Goal: Find specific page/section: Find specific page/section

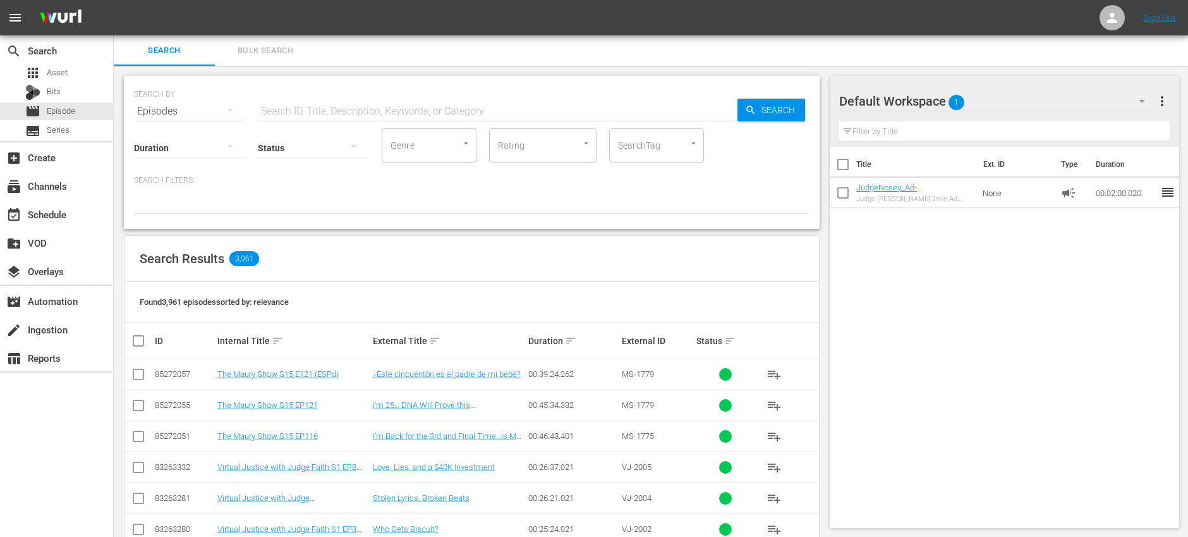
scroll to position [3, 0]
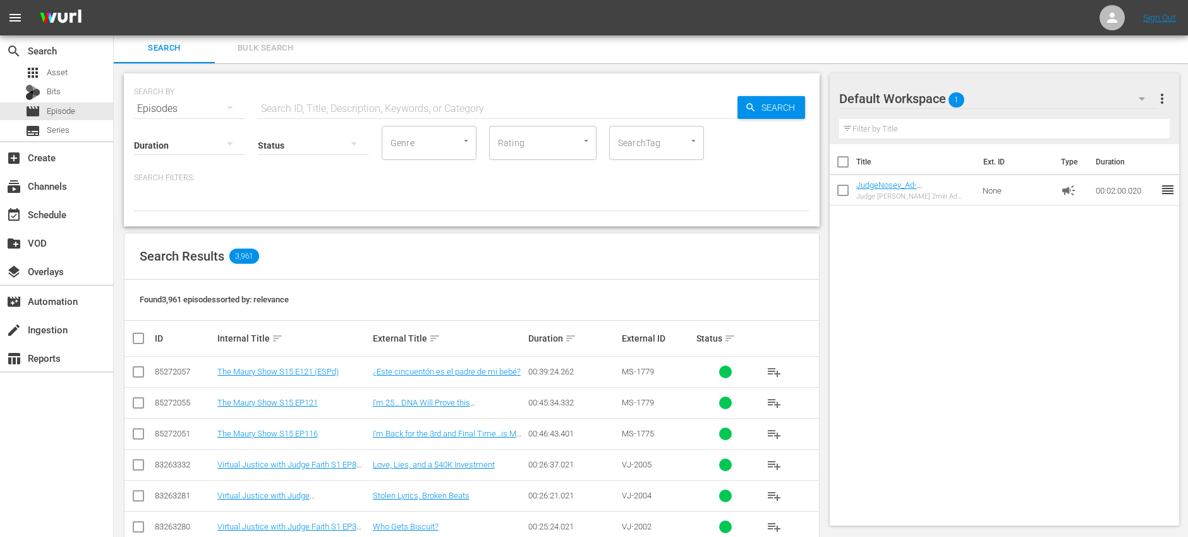
click at [320, 101] on input "text" at bounding box center [498, 109] width 480 height 30
paste input "cu-0145"
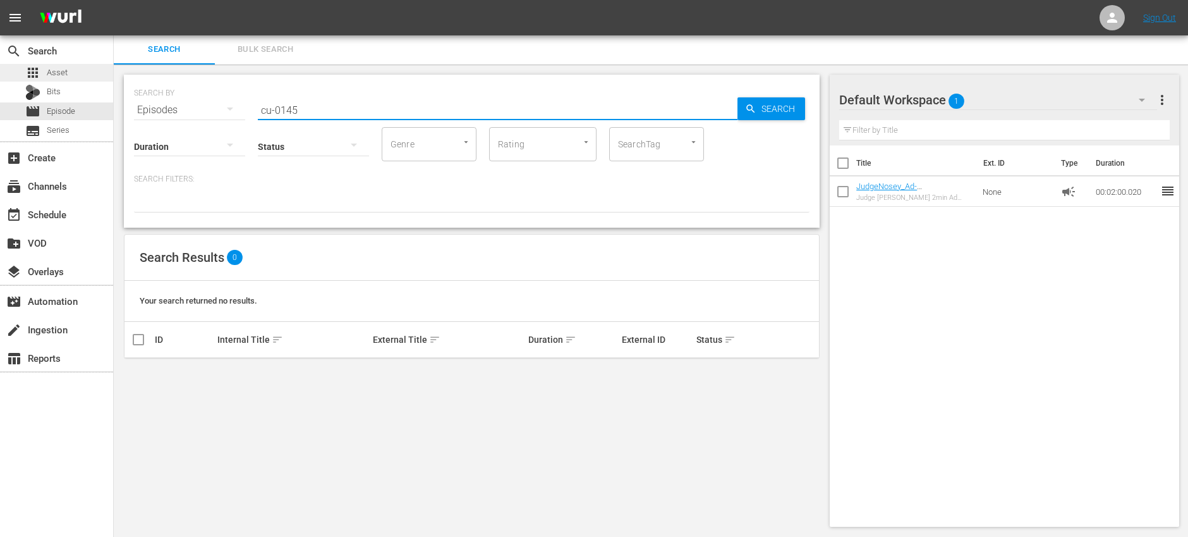
type input "cu-0145"
click at [70, 73] on div "apps Asset" at bounding box center [56, 73] width 113 height 18
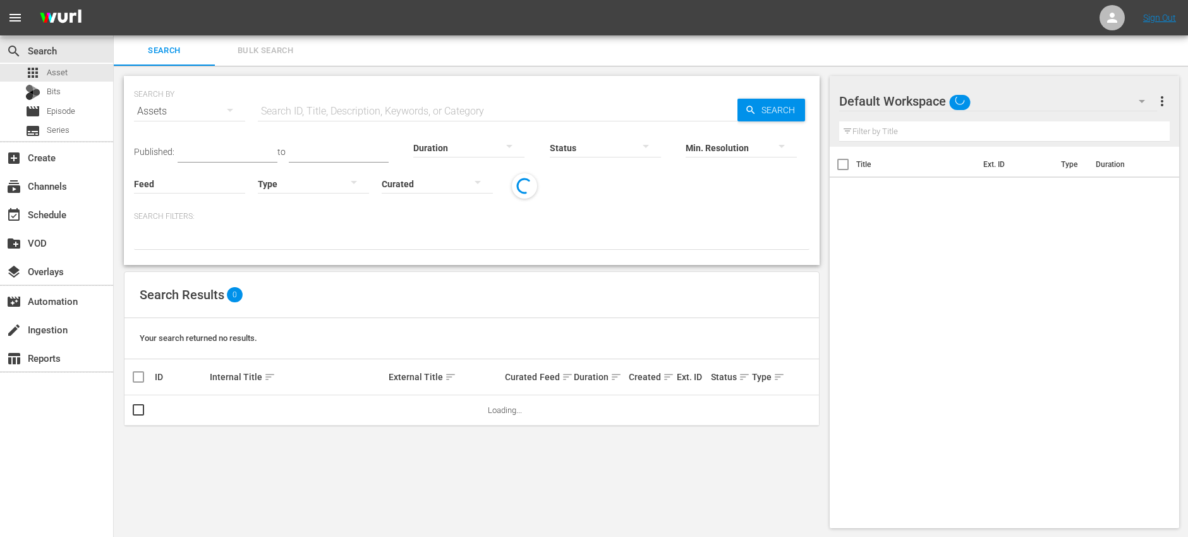
click at [330, 102] on input "text" at bounding box center [498, 111] width 480 height 30
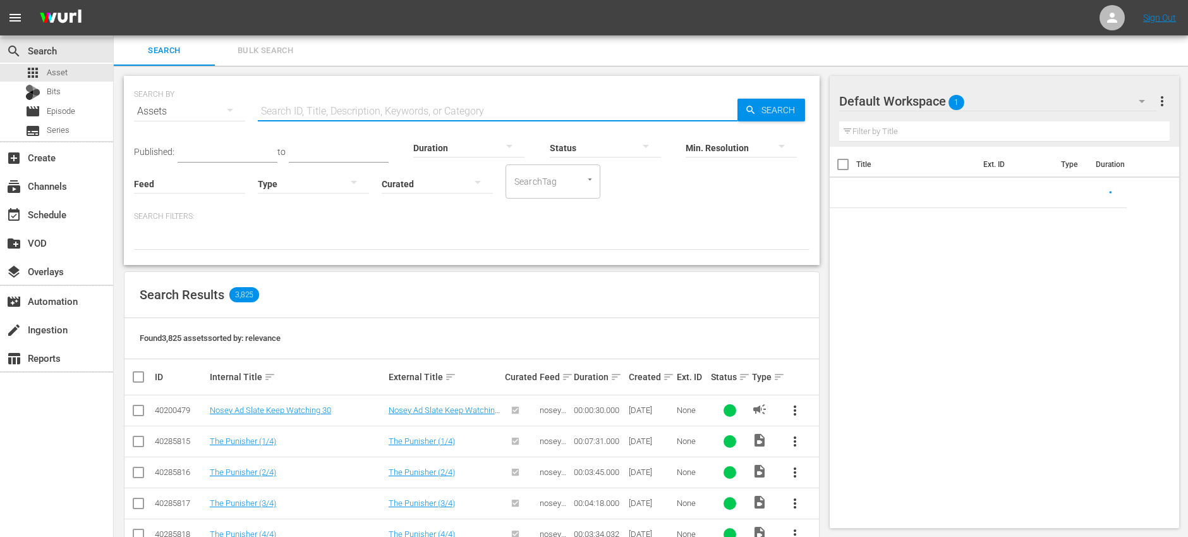
paste input "cu-0145"
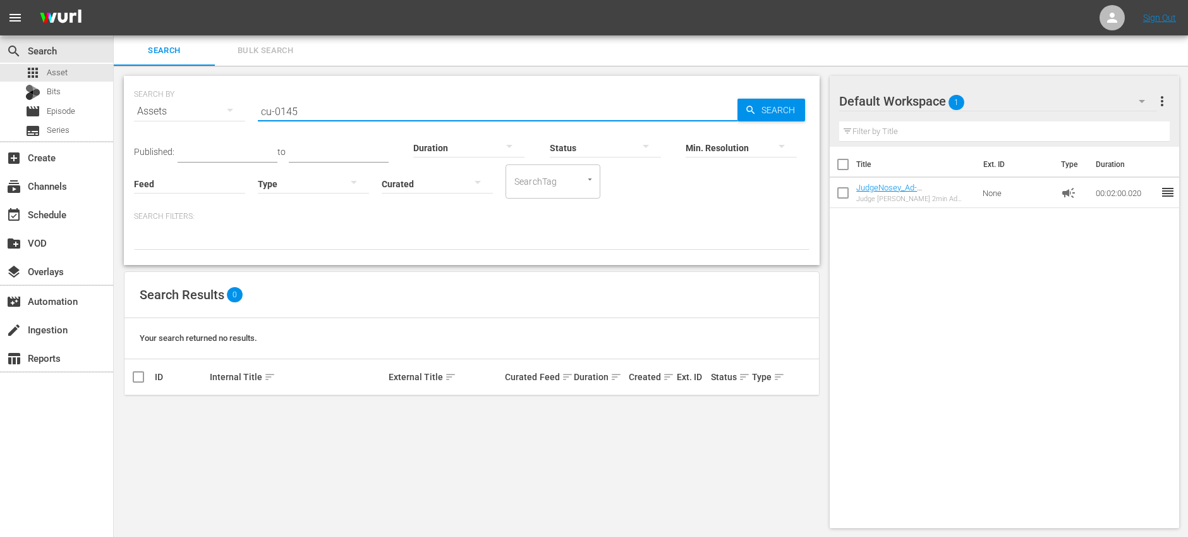
click at [416, 106] on input "cu-0145" at bounding box center [498, 111] width 480 height 30
paste input "CU-0157"
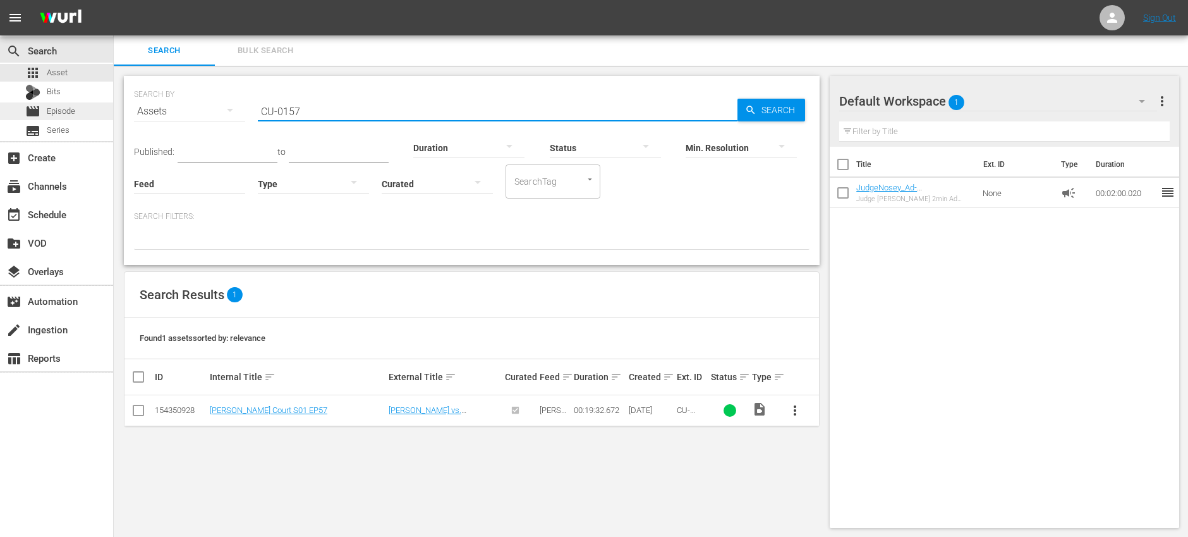
type input "CU-0157"
click at [61, 109] on span "Episode" at bounding box center [61, 111] width 28 height 13
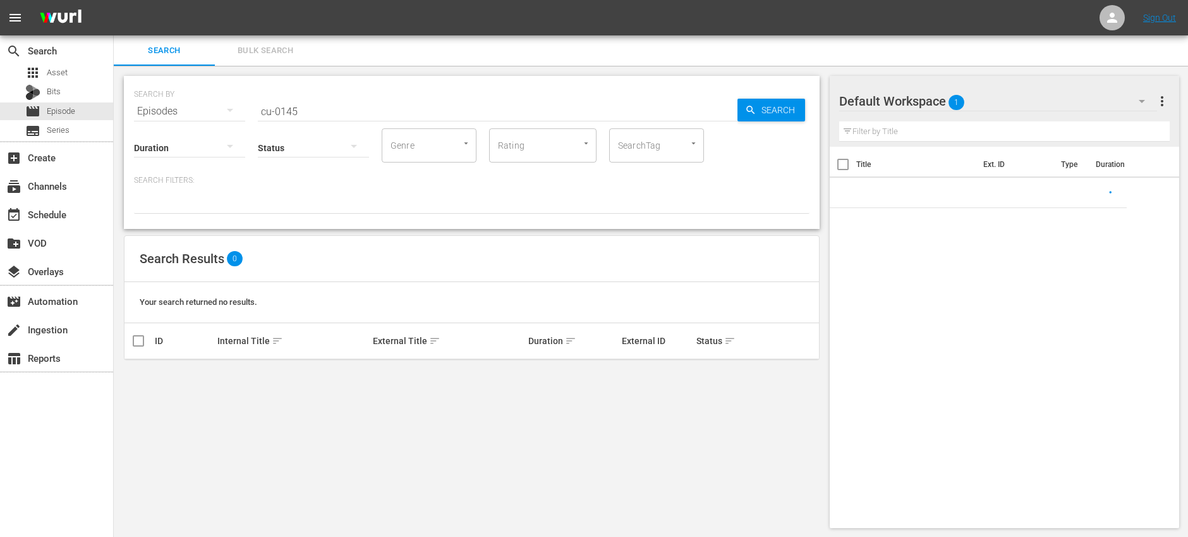
click at [346, 107] on input "cu-0145" at bounding box center [498, 111] width 480 height 30
paste input "CU-0157"
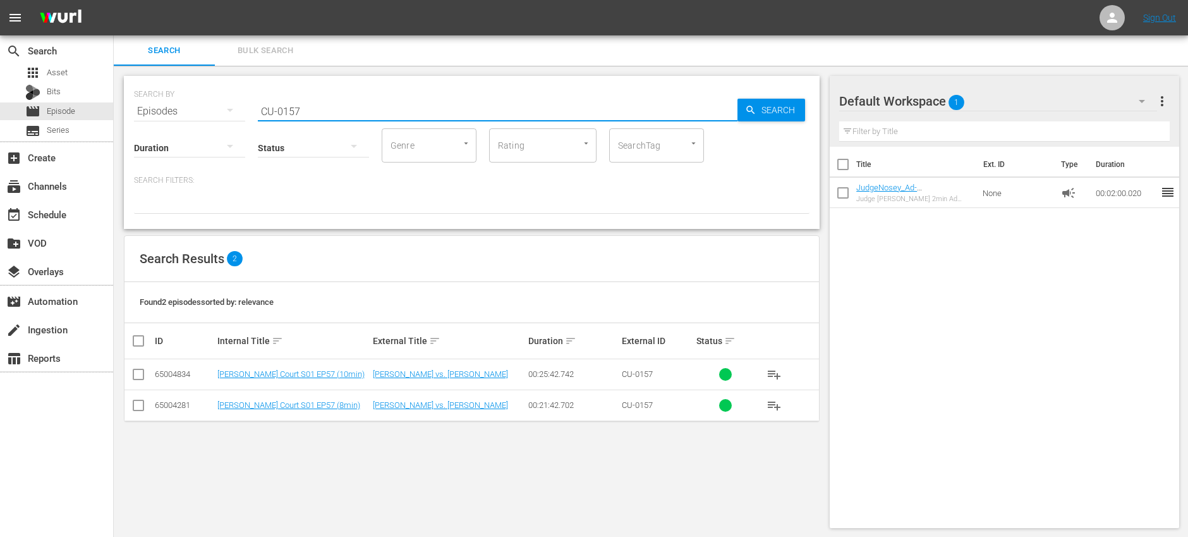
type input "CU-0157"
